Goal: Transaction & Acquisition: Purchase product/service

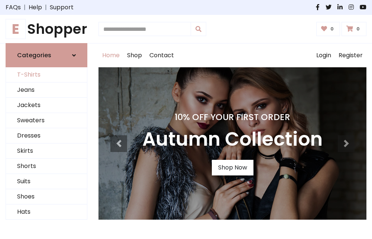
click at [46, 75] on link "T-Shirts" at bounding box center [46, 74] width 81 height 15
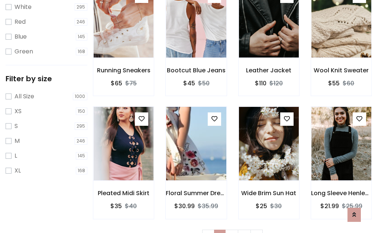
scroll to position [13, 0]
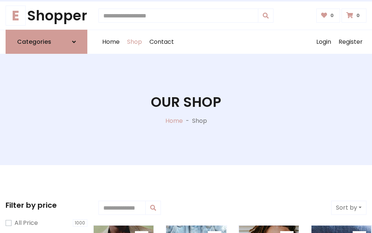
click at [186, 110] on h1 "Our Shop" at bounding box center [186, 102] width 70 height 16
click at [232, 42] on div "Home Shop Contact Log out Login Register" at bounding box center [232, 42] width 268 height 24
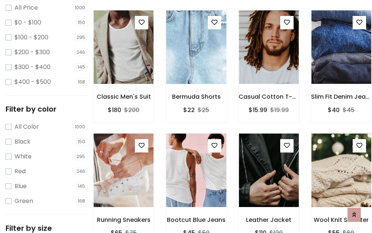
scroll to position [215, 0]
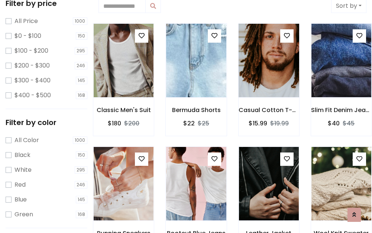
click at [269, 61] on img at bounding box center [269, 60] width 72 height 178
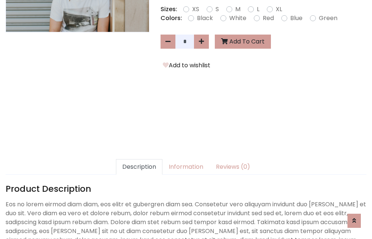
scroll to position [182, 0]
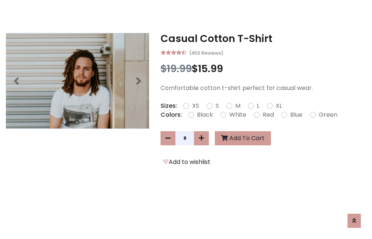
click at [263, 39] on h3 "Casual Cotton T-Shirt" at bounding box center [264, 39] width 206 height 12
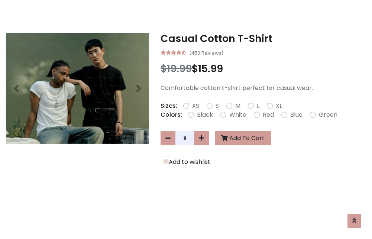
click at [263, 39] on h3 "Casual Cotton T-Shirt" at bounding box center [264, 39] width 206 height 12
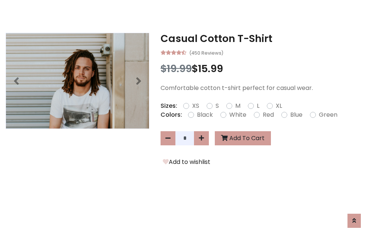
click at [263, 39] on h3 "Casual Cotton T-Shirt" at bounding box center [264, 39] width 206 height 12
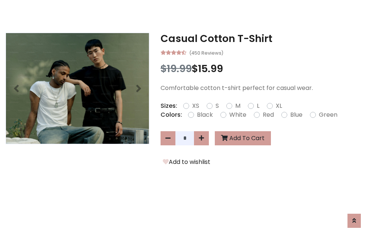
scroll to position [0, 0]
